Goal: Information Seeking & Learning: Check status

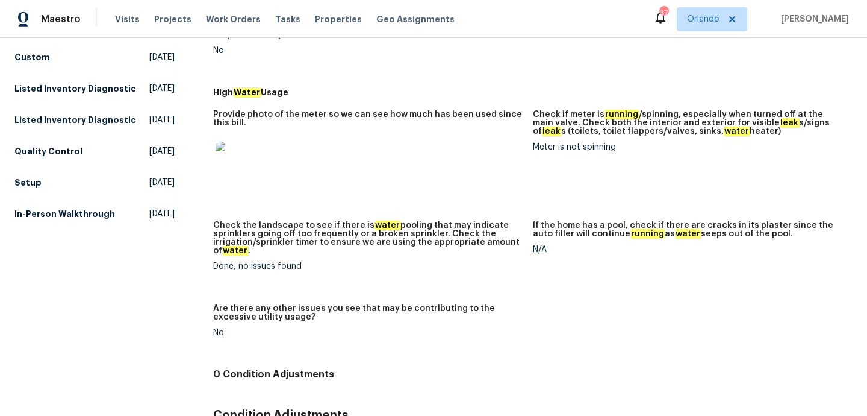
scroll to position [270, 0]
drag, startPoint x: 238, startPoint y: 258, endPoint x: 340, endPoint y: 259, distance: 101.8
click at [340, 263] on div "Done, no issues found" at bounding box center [368, 267] width 310 height 8
copy div "no issues found"
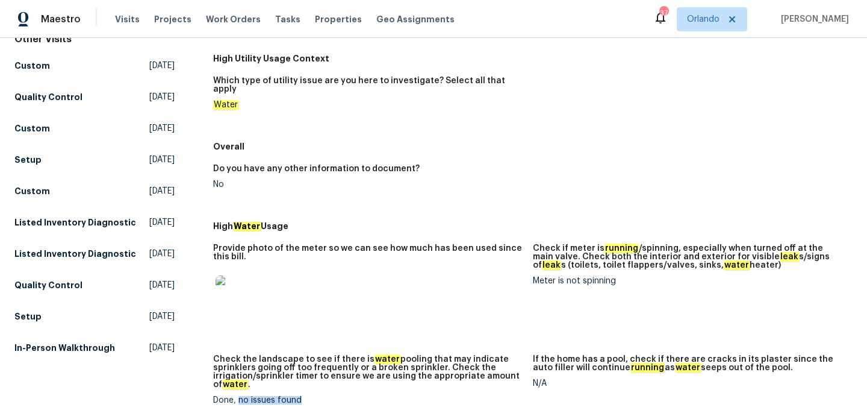
scroll to position [0, 0]
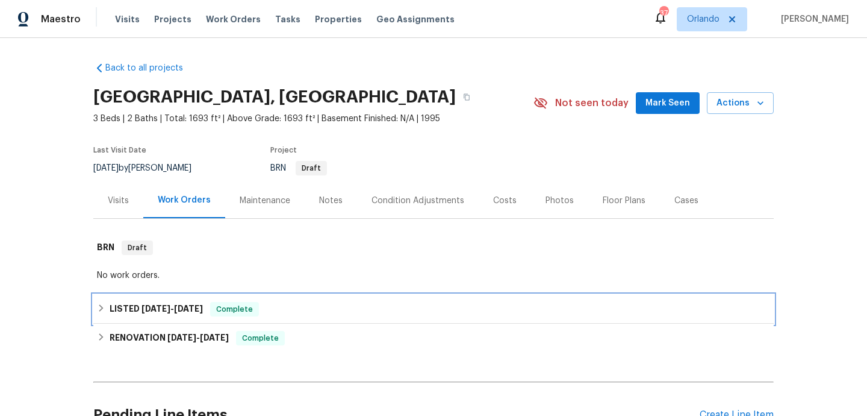
click at [337, 309] on div "LISTED [DATE] - [DATE] Complete" at bounding box center [433, 309] width 673 height 14
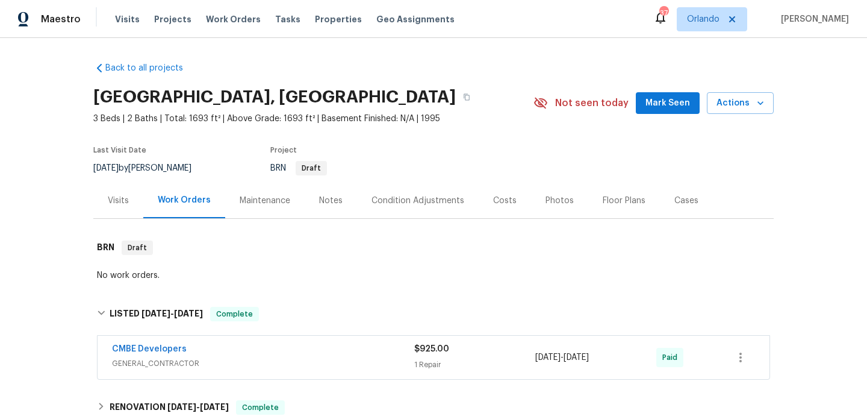
click at [129, 196] on div "Visits" at bounding box center [118, 200] width 50 height 36
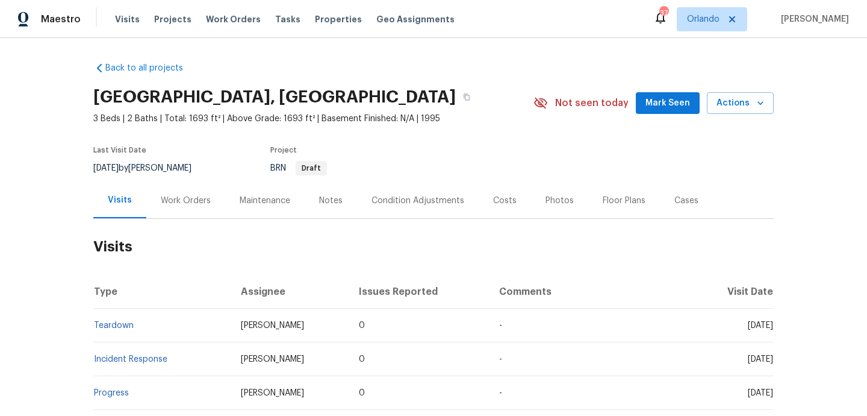
click at [327, 195] on div "Notes" at bounding box center [330, 201] width 23 height 12
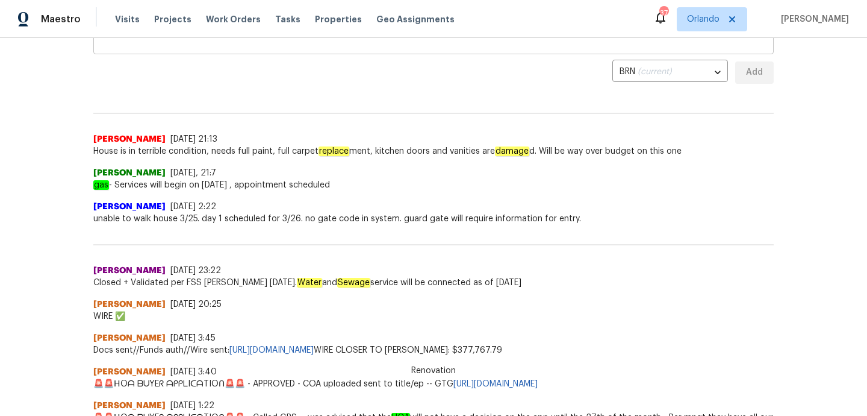
scroll to position [322, 0]
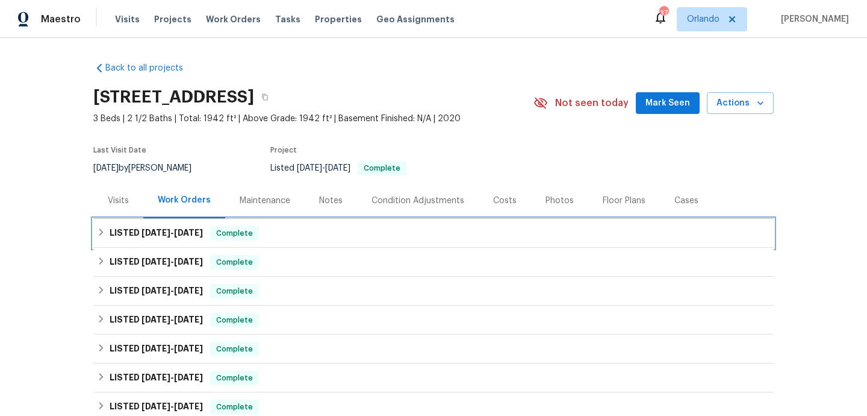
click at [303, 239] on div "LISTED 7/28/25 - 7/30/25 Complete" at bounding box center [433, 233] width 673 height 14
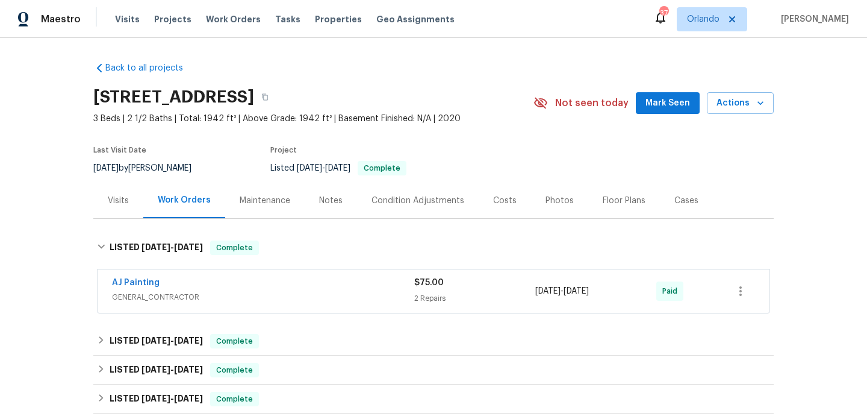
click at [322, 293] on span "GENERAL_CONTRACTOR" at bounding box center [263, 297] width 302 height 12
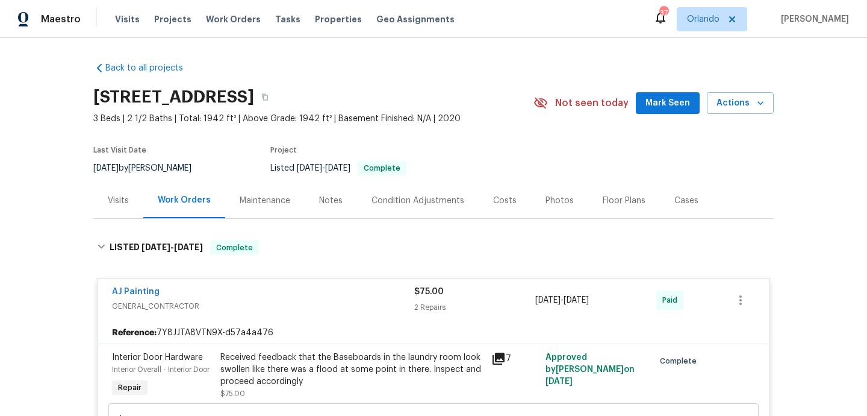
click at [121, 199] on div "Visits" at bounding box center [118, 201] width 21 height 12
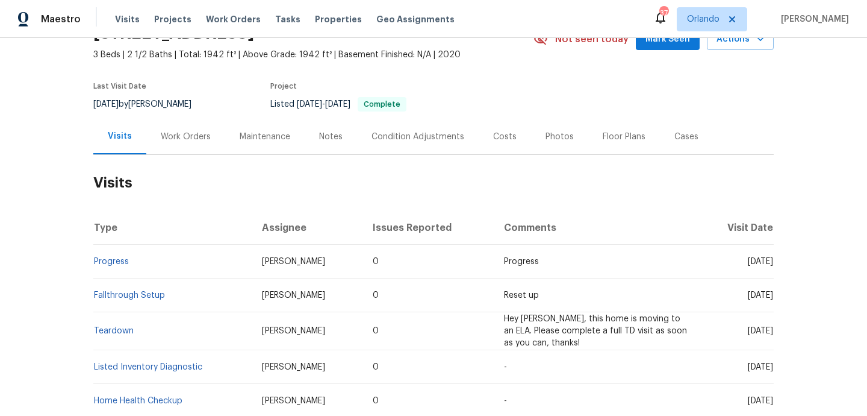
scroll to position [179, 0]
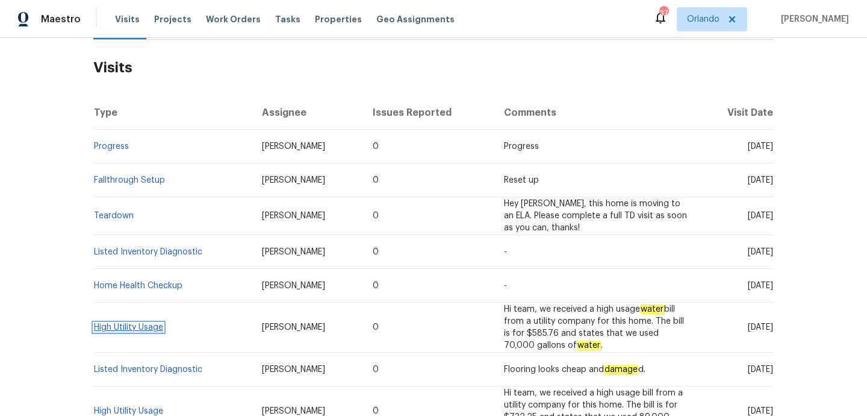
click at [157, 329] on link "High Utility Usage" at bounding box center [128, 327] width 69 height 8
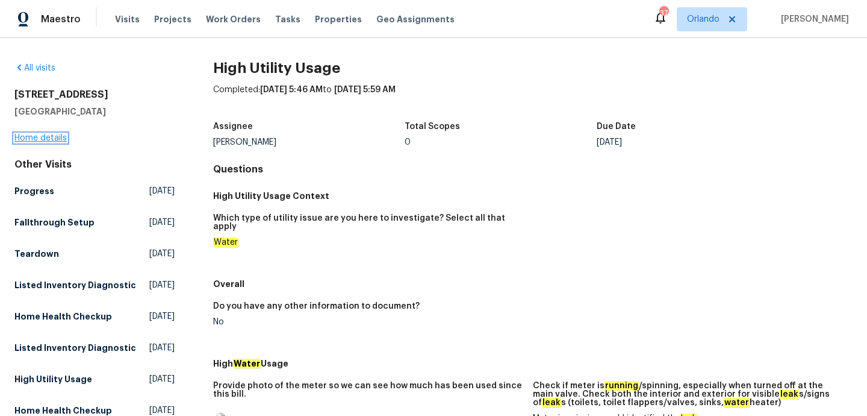
click at [46, 134] on link "Home details" at bounding box center [40, 138] width 52 height 8
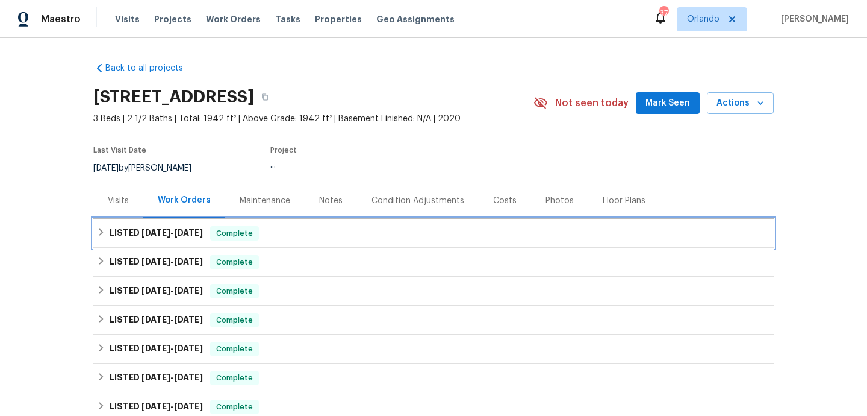
click at [203, 238] on h6 "LISTED 7/28/25 - 7/30/25" at bounding box center [156, 233] width 93 height 14
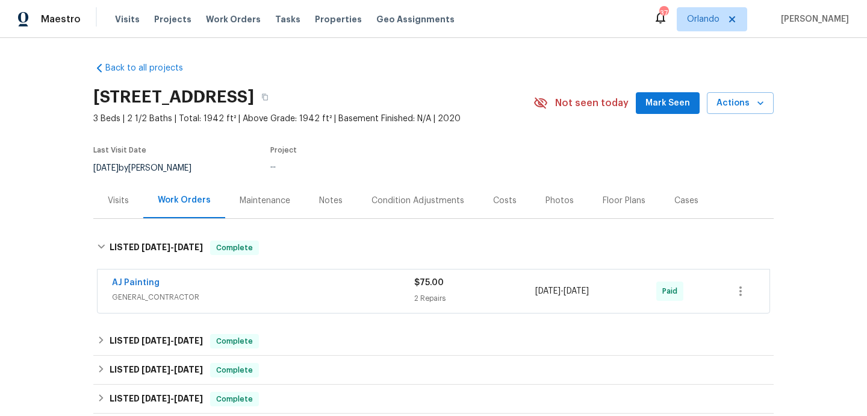
click at [255, 310] on div "AJ Painting GENERAL_CONTRACTOR $75.00 2 Repairs 7/28/2025 - 7/30/2025 Paid" at bounding box center [434, 290] width 672 height 43
click at [260, 299] on span "GENERAL_CONTRACTOR" at bounding box center [263, 297] width 302 height 12
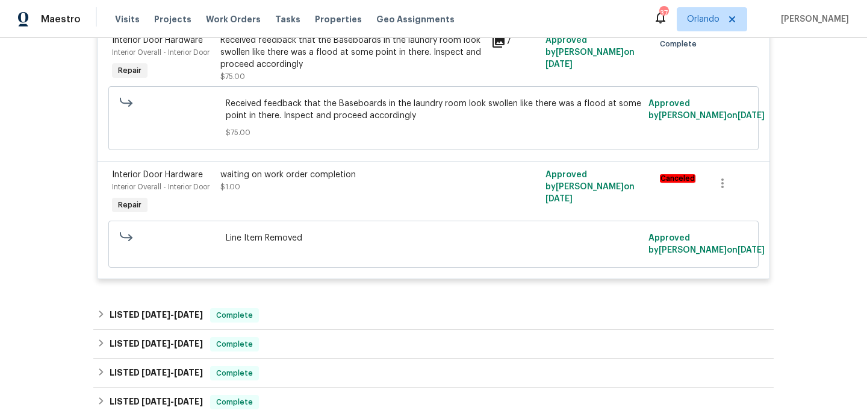
scroll to position [349, 0]
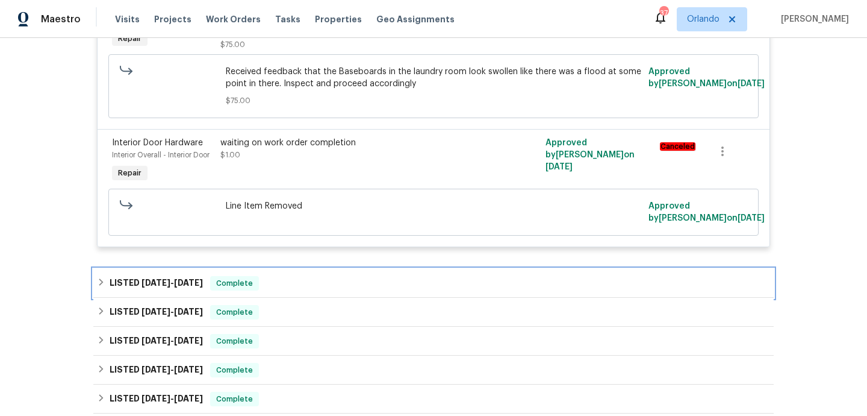
click at [287, 284] on div "LISTED 6/2/25 - 6/2/25 Complete" at bounding box center [433, 283] width 673 height 14
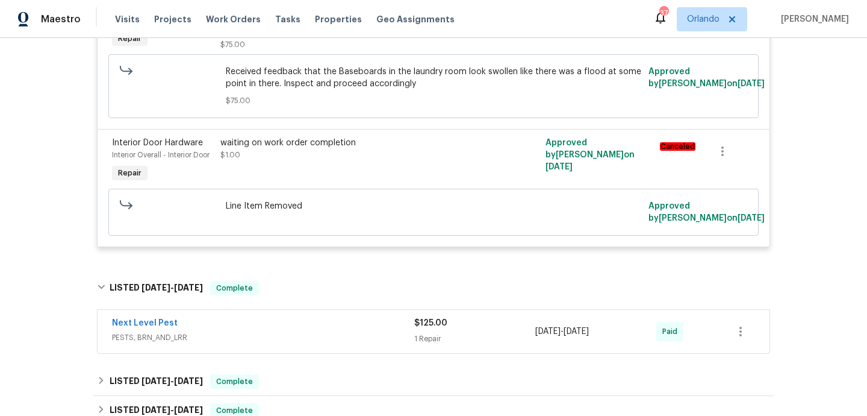
click at [293, 322] on div "Next Level Pest" at bounding box center [263, 324] width 302 height 14
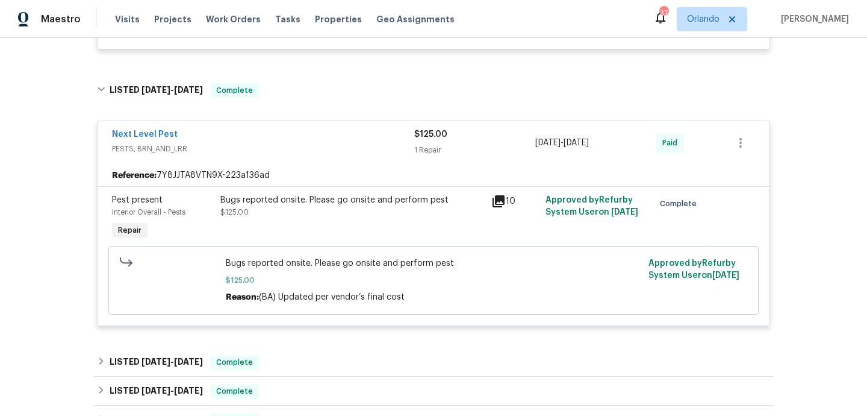
scroll to position [595, 0]
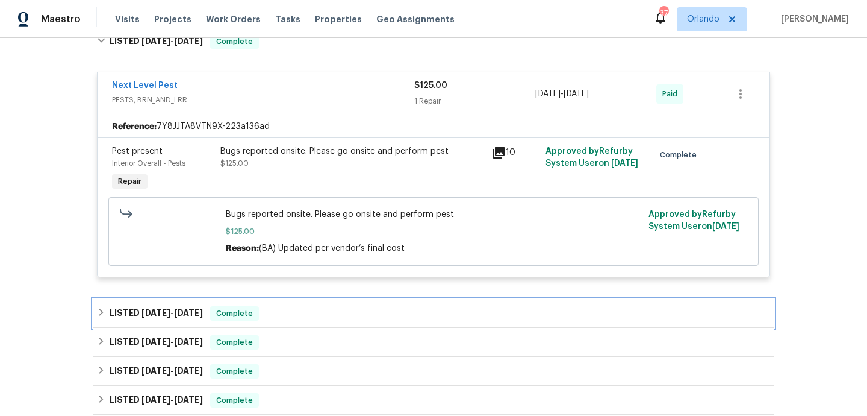
click at [293, 326] on div "LISTED 5/1/25 - 5/5/25 Complete" at bounding box center [433, 313] width 681 height 29
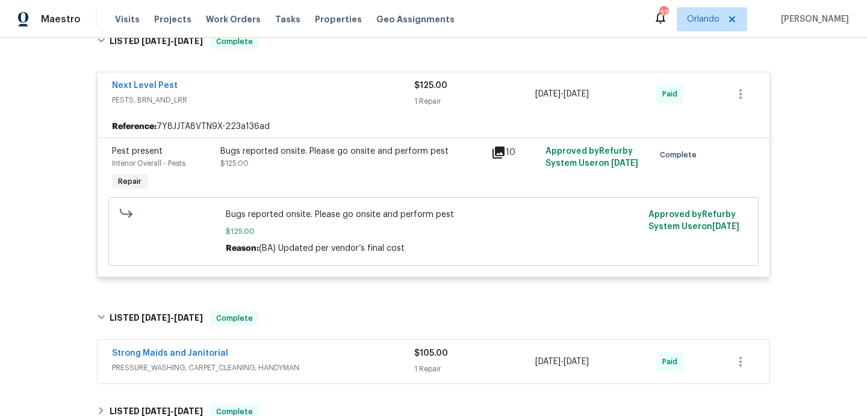
click at [300, 355] on div "Strong Maids and Janitorial" at bounding box center [263, 354] width 302 height 14
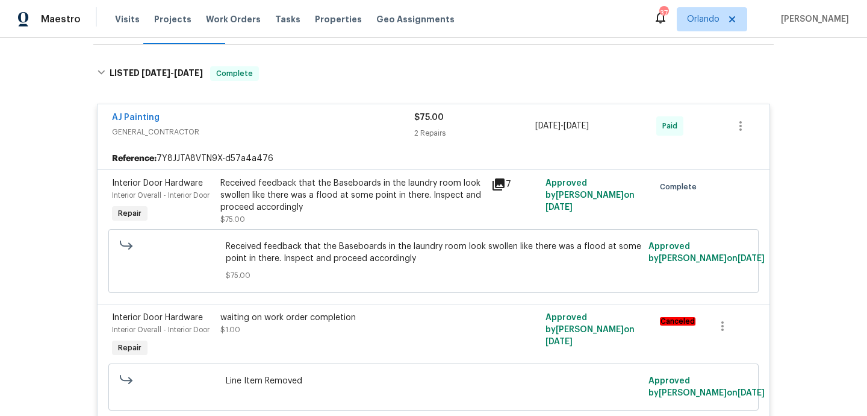
scroll to position [0, 0]
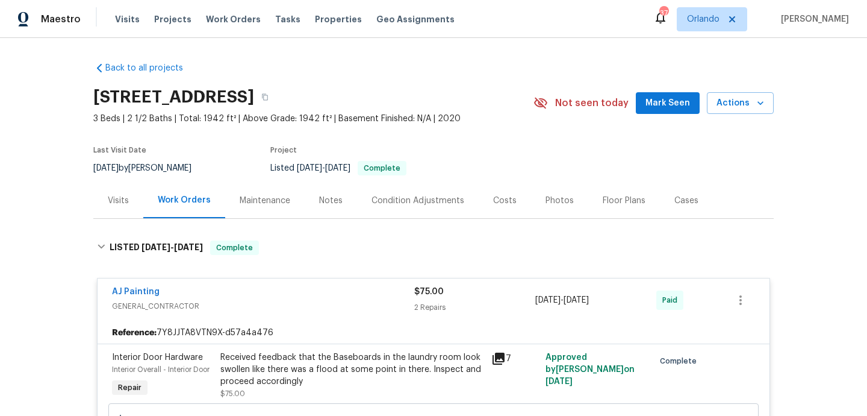
click at [117, 190] on div "Visits" at bounding box center [118, 200] width 50 height 36
